Goal: Communication & Community: Answer question/provide support

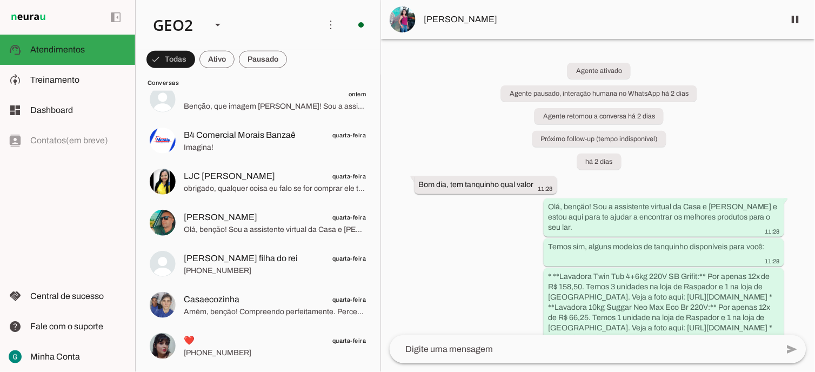
scroll to position [60, 0]
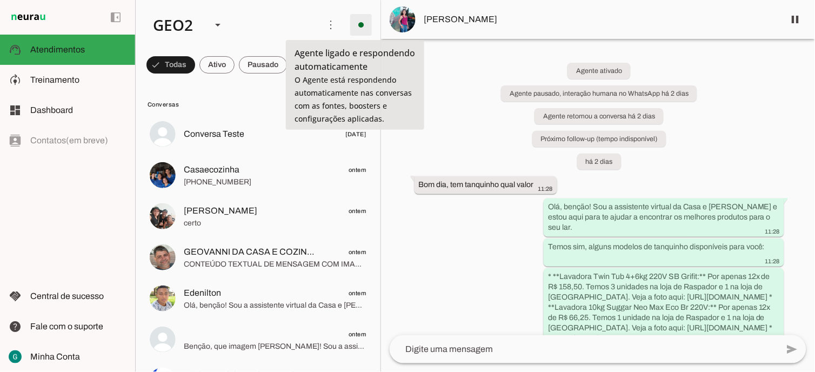
click at [355, 23] on span at bounding box center [361, 25] width 26 height 26
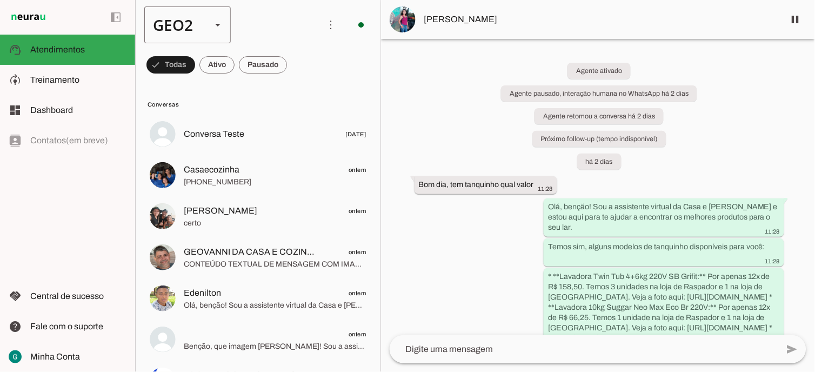
click at [219, 29] on slot at bounding box center [217, 24] width 13 height 13
click at [297, 67] on slot at bounding box center [331, 69] width 69 height 13
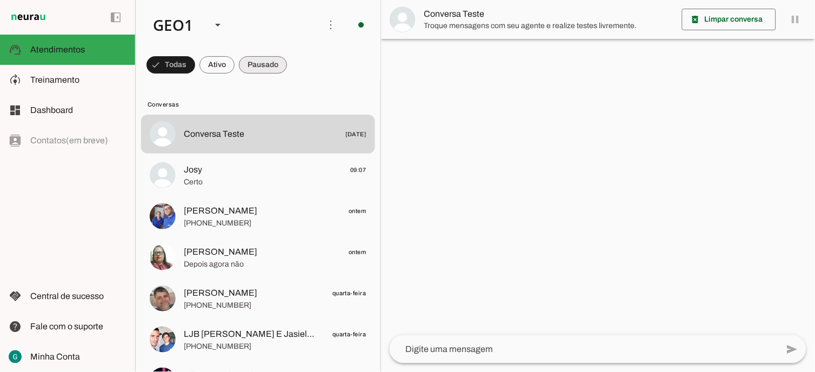
click at [195, 65] on span at bounding box center [170, 65] width 49 height 26
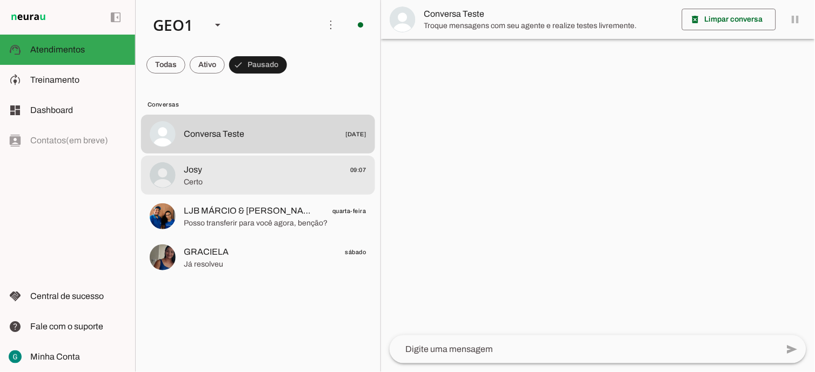
click at [255, 177] on span "Certo" at bounding box center [275, 181] width 183 height 11
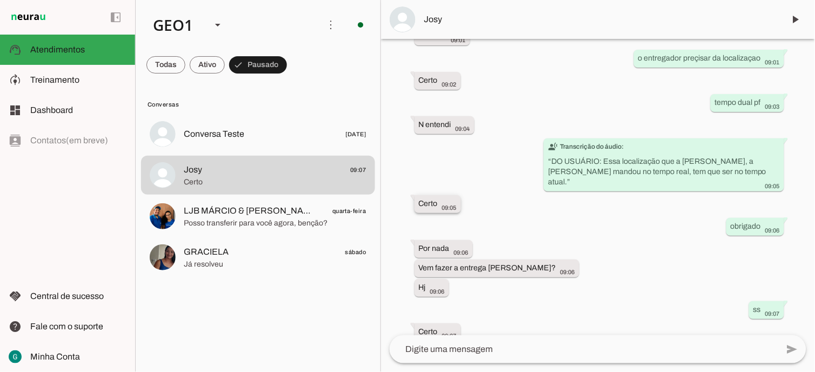
scroll to position [575, 0]
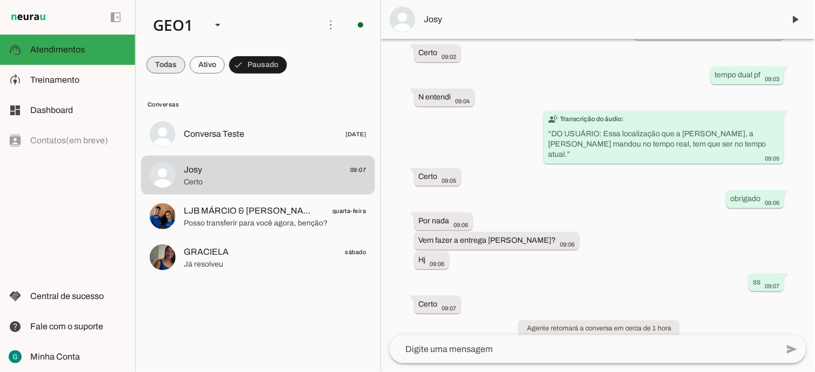
click at [170, 62] on span at bounding box center [165, 65] width 39 height 26
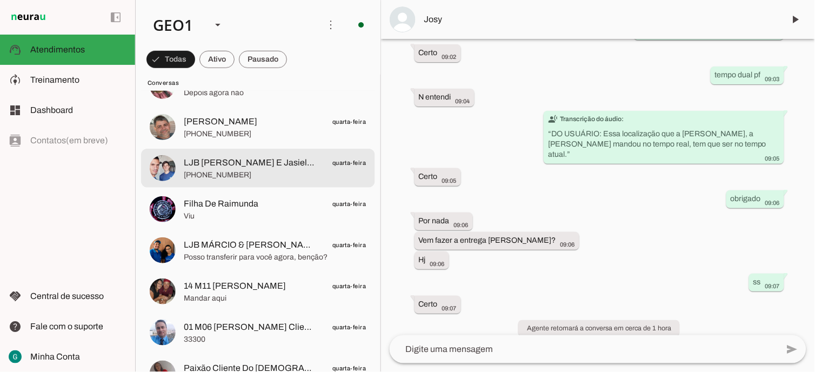
scroll to position [180, 0]
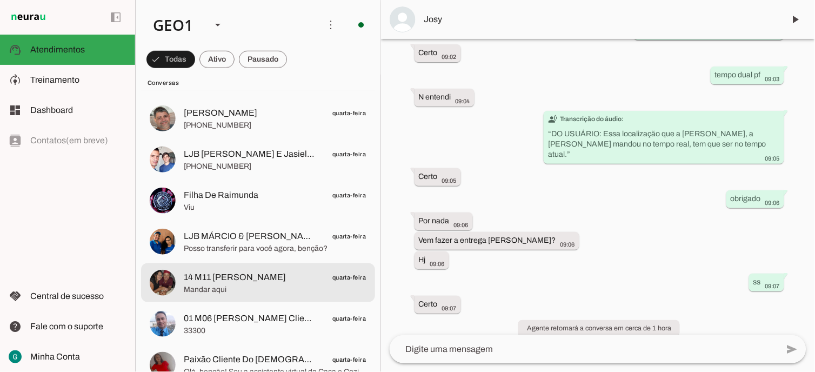
click at [315, 278] on span "14 M11 RAIMUNDA Oliveira Da Silva Banzaê quarta-feira" at bounding box center [275, 277] width 183 height 14
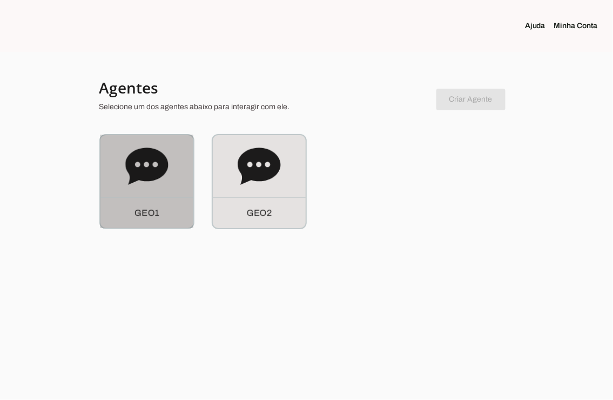
click at [157, 184] on icon at bounding box center [146, 166] width 43 height 43
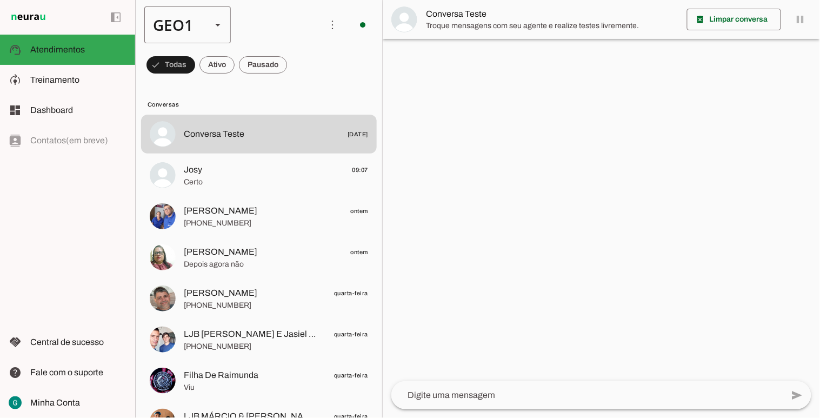
click at [222, 20] on slot at bounding box center [217, 24] width 13 height 13
click at [0, 0] on slot "GEO2" at bounding box center [0, 0] width 0 height 0
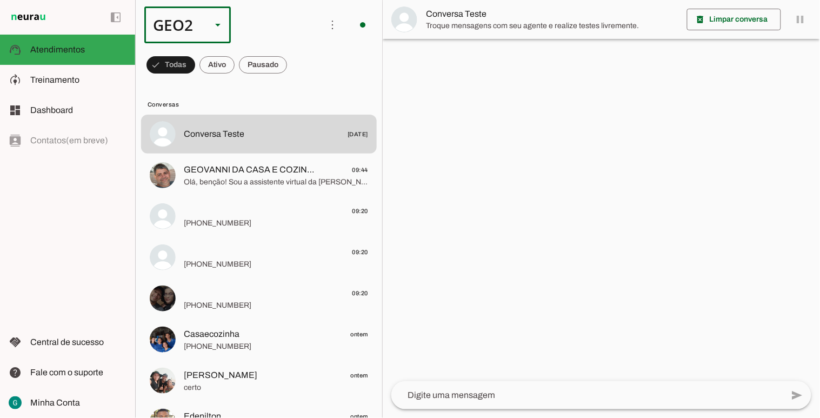
click at [212, 26] on slot at bounding box center [217, 24] width 13 height 13
click at [0, 0] on slot "GEO1" at bounding box center [0, 0] width 0 height 0
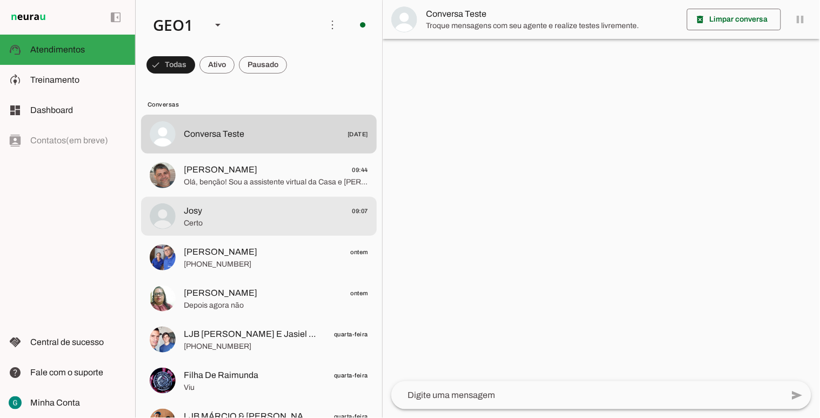
click at [272, 217] on span "Certo" at bounding box center [276, 222] width 184 height 11
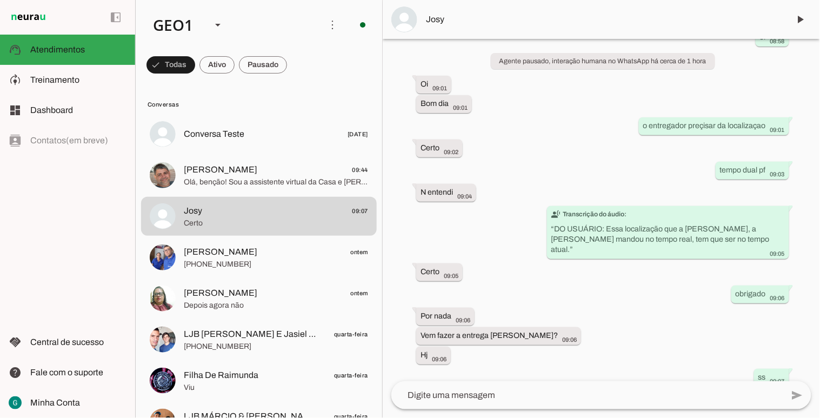
scroll to position [530, 0]
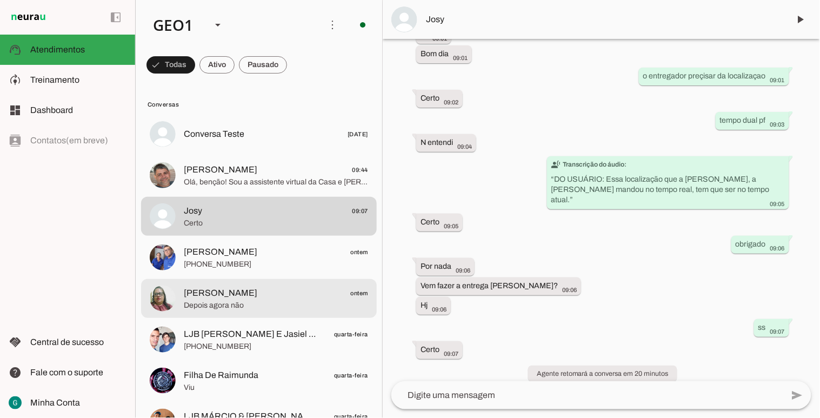
click at [227, 298] on span "[PERSON_NAME] ontem" at bounding box center [276, 293] width 184 height 14
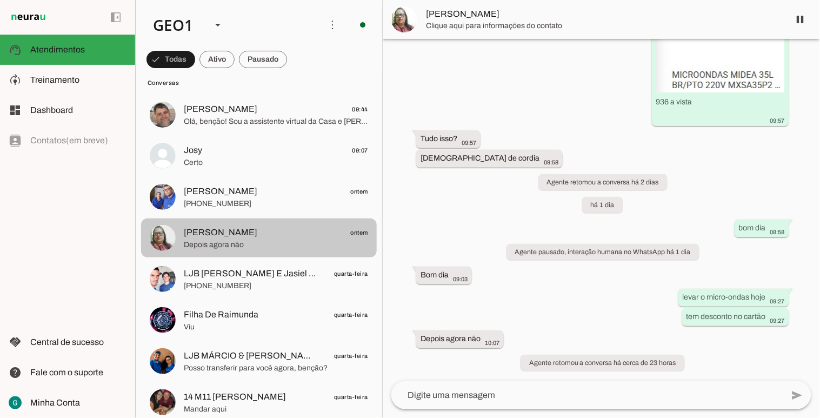
scroll to position [120, 0]
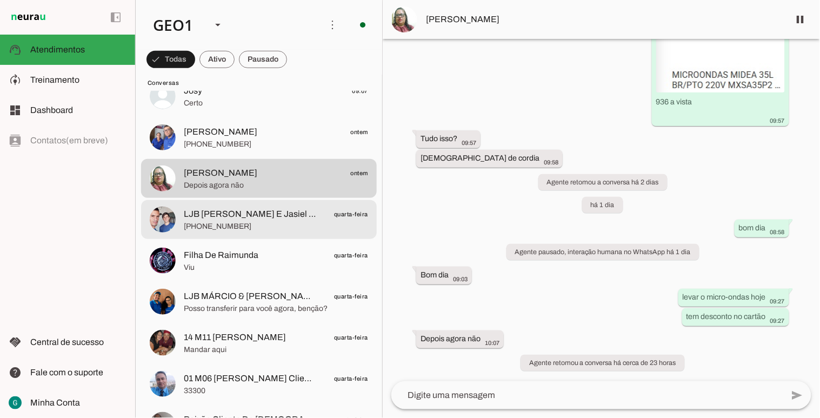
click at [256, 217] on span "LJB [PERSON_NAME] E Jasiel CLARO Entregas Cobrancas" at bounding box center [250, 214] width 133 height 13
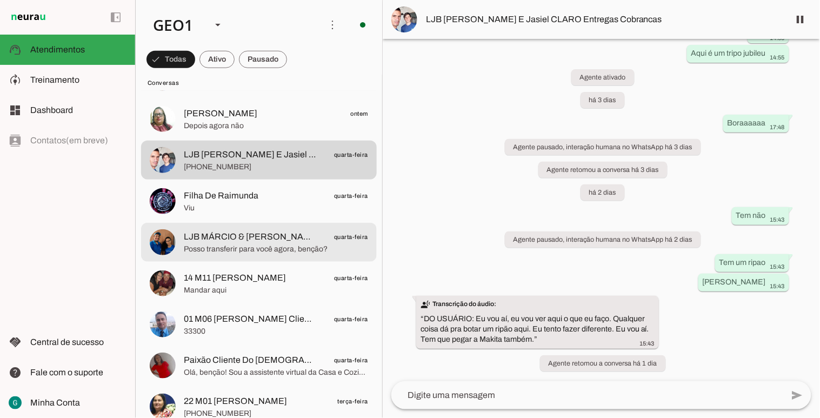
scroll to position [180, 0]
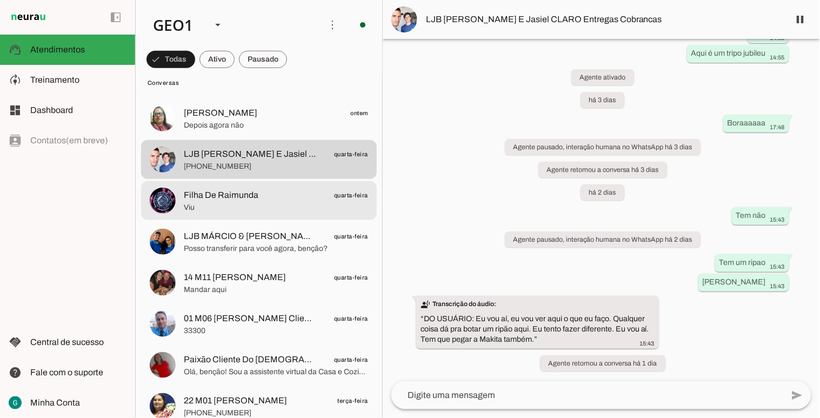
click at [220, 208] on span "Viu" at bounding box center [276, 207] width 184 height 11
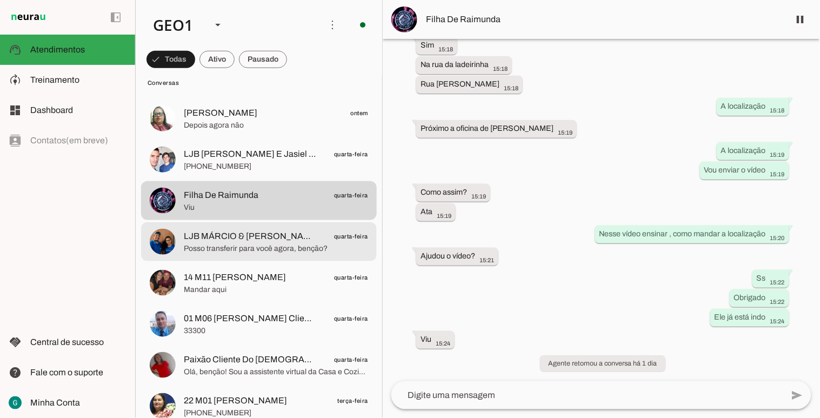
scroll to position [240, 0]
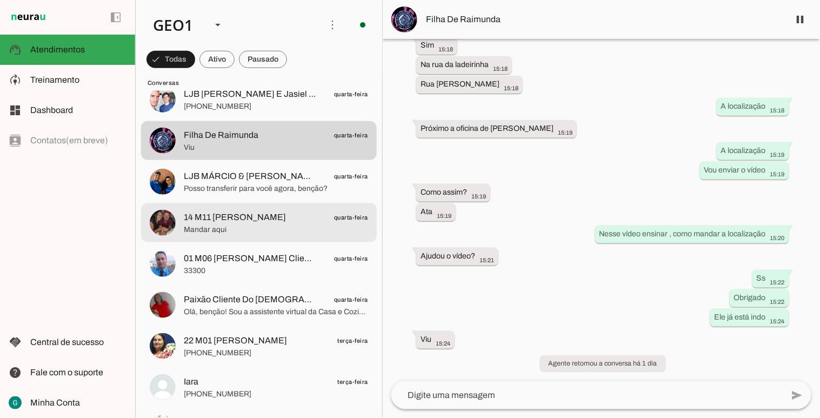
click at [265, 229] on span "Mandar aqui" at bounding box center [276, 229] width 184 height 11
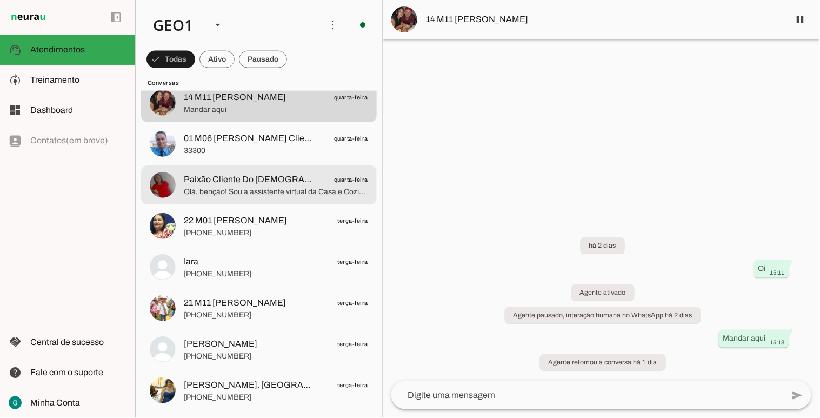
scroll to position [420, 0]
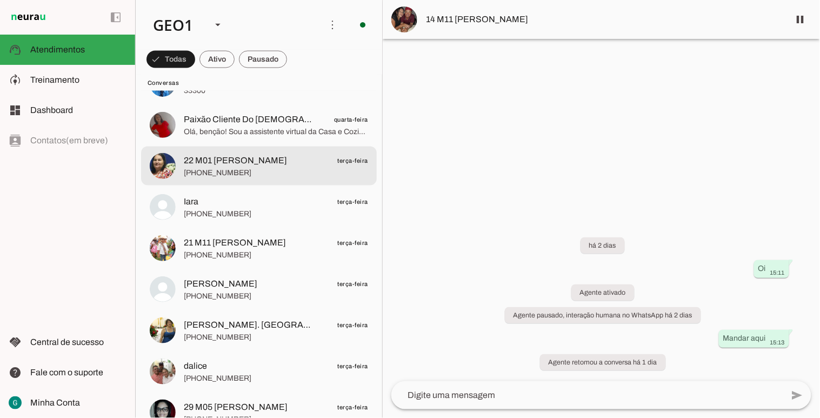
click at [245, 171] on span "[PHONE_NUMBER]" at bounding box center [276, 172] width 184 height 11
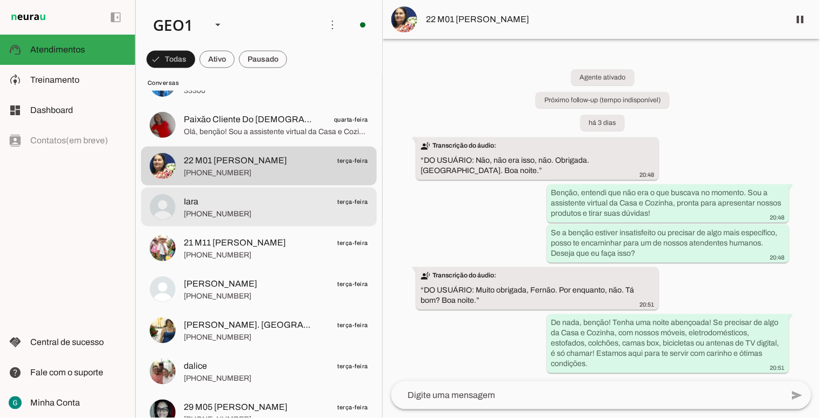
click at [239, 218] on span "[PHONE_NUMBER]" at bounding box center [276, 213] width 184 height 11
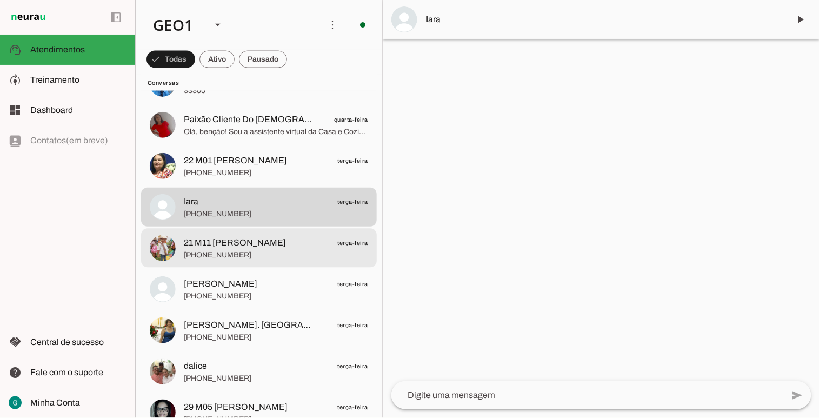
click at [255, 241] on span "21 M11 [PERSON_NAME]" at bounding box center [235, 242] width 102 height 13
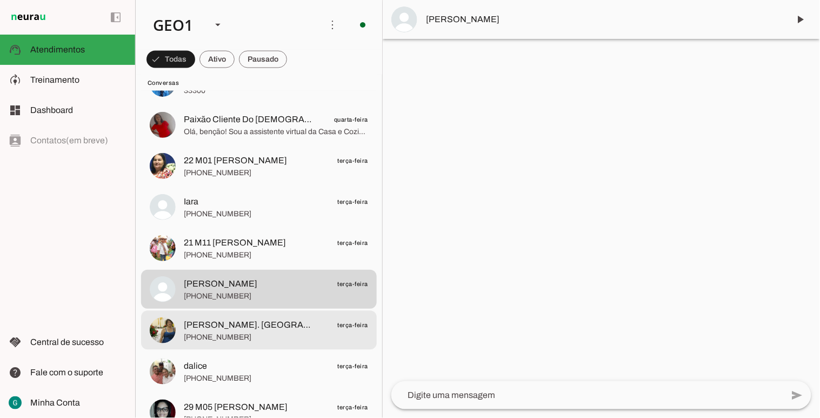
click at [254, 326] on span "[PERSON_NAME]. [GEOGRAPHIC_DATA]" at bounding box center [250, 324] width 133 height 13
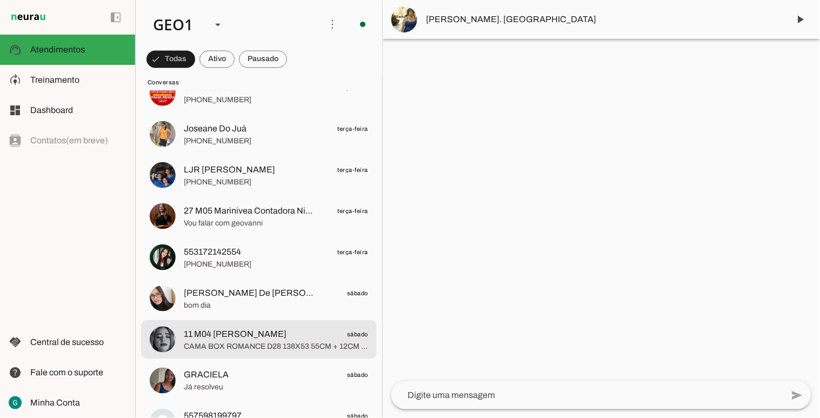
scroll to position [1621, 0]
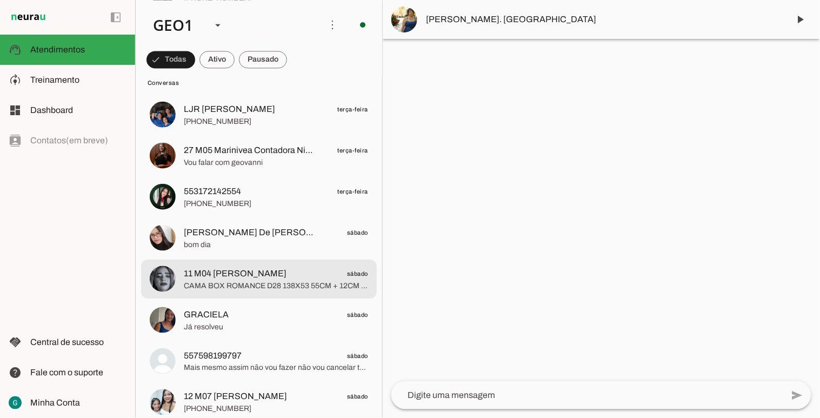
click at [250, 285] on span "CAMA BOX ROMANCE D28 138X53 55CM + 12CM DOS PES .. 77 DE ALTURA" at bounding box center [276, 285] width 184 height 11
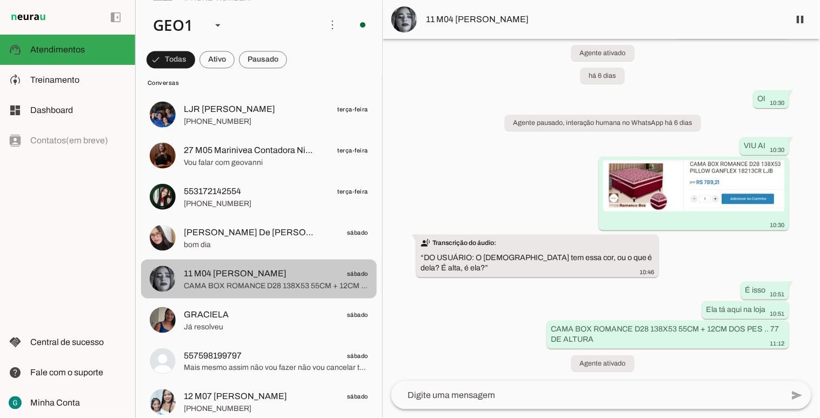
scroll to position [1681, 0]
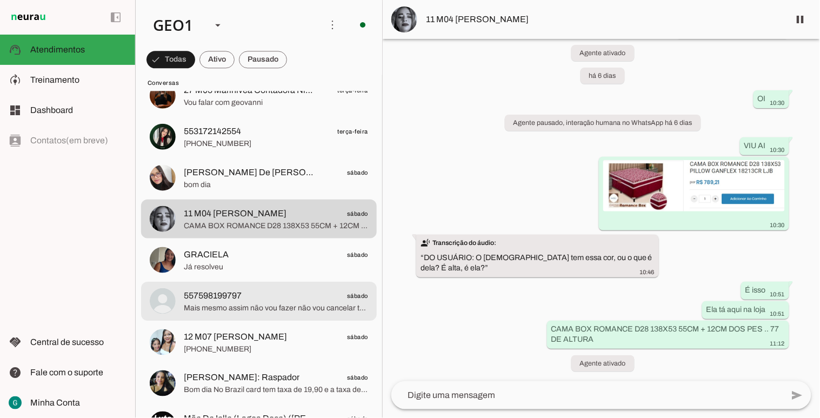
click at [293, 311] on span "Mais mesmo assim não vou fazer não vou cancelar tá muito caro pra mim" at bounding box center [276, 307] width 184 height 11
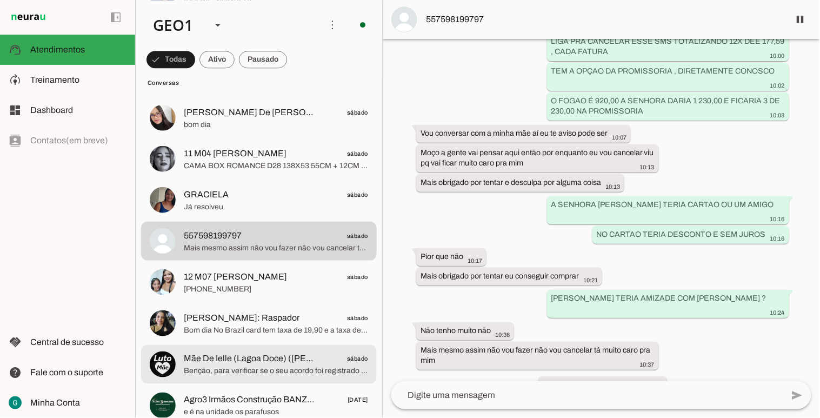
scroll to position [1801, 0]
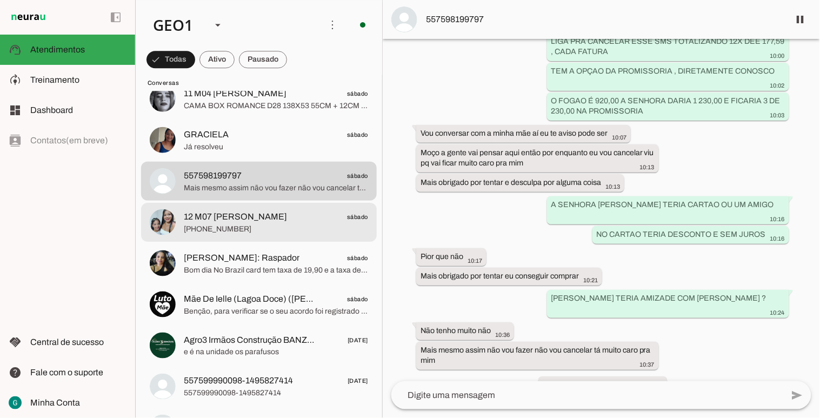
click at [262, 225] on span "[PHONE_NUMBER]" at bounding box center [276, 228] width 184 height 11
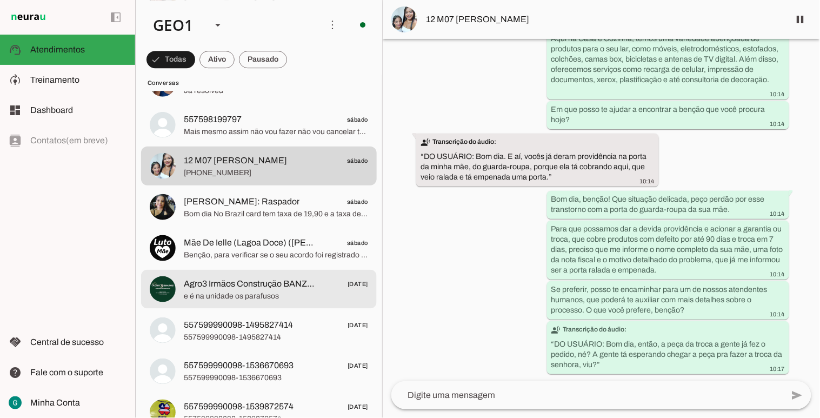
scroll to position [1861, 0]
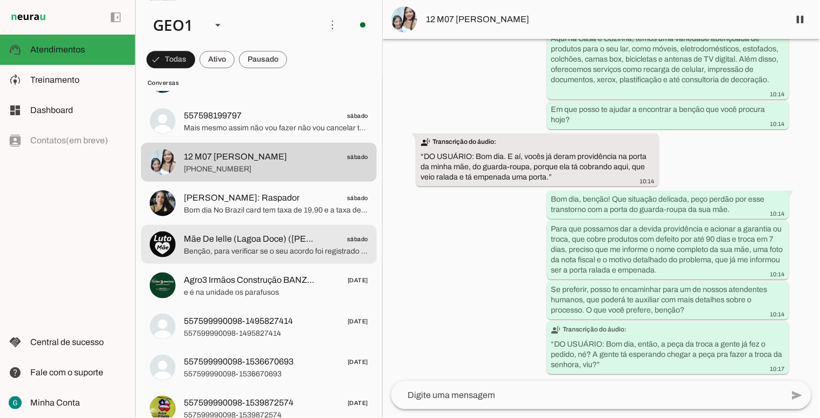
click at [285, 253] on span "Benção, para verificar se o seu acordo foi registrado no sistema e se deu tudo …" at bounding box center [276, 250] width 184 height 11
